Goal: Communication & Community: Answer question/provide support

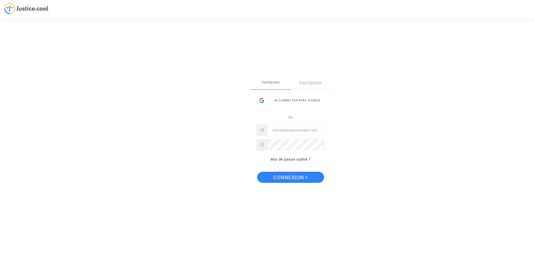
click at [297, 136] on div at bounding box center [290, 130] width 68 height 12
click at [299, 135] on input "Email" at bounding box center [296, 130] width 57 height 11
type input "camille.horiot@gmail.com"
click at [257, 172] on button "Connexion" at bounding box center [290, 177] width 67 height 11
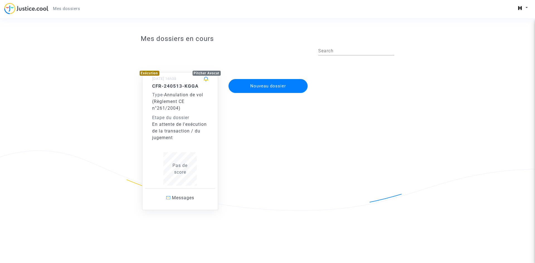
click at [173, 98] on div "Type - Annulation de vol (Règlement CE n°261/2004)" at bounding box center [180, 102] width 56 height 20
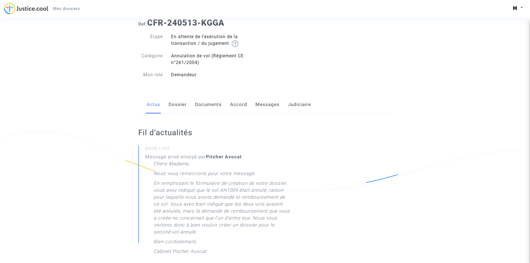
scroll to position [28, 0]
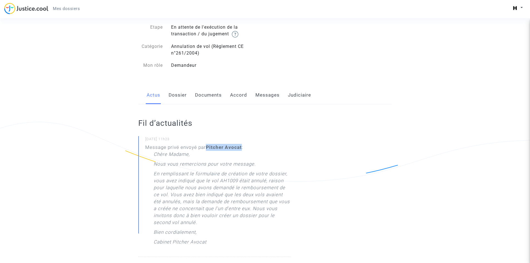
drag, startPoint x: 206, startPoint y: 147, endPoint x: 242, endPoint y: 146, distance: 35.9
click at [242, 146] on div "Message privé envoyé par [PERSON_NAME] : [PERSON_NAME] Madame, Nous vous remerc…" at bounding box center [217, 196] width 145 height 104
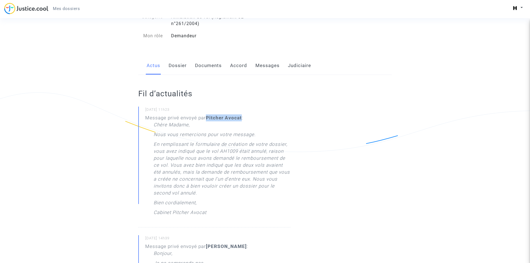
scroll to position [0, 0]
